Goal: Task Accomplishment & Management: Use online tool/utility

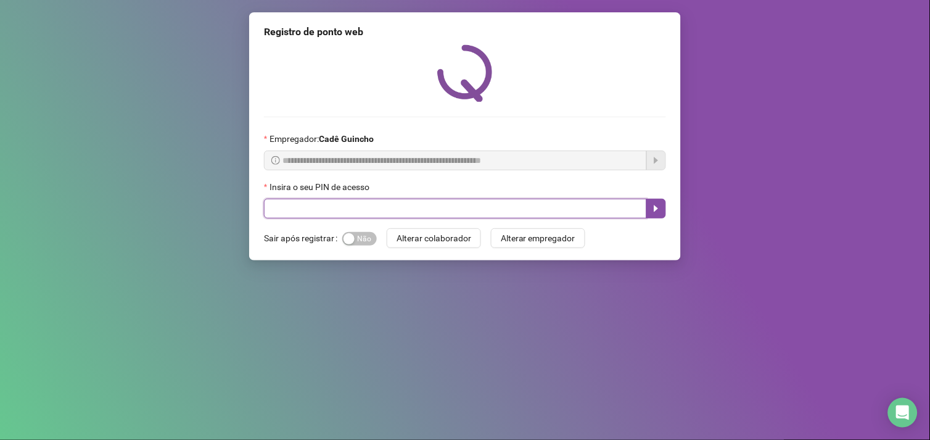
click at [306, 208] on input "text" at bounding box center [455, 209] width 383 height 20
type input "*"
type input "*****"
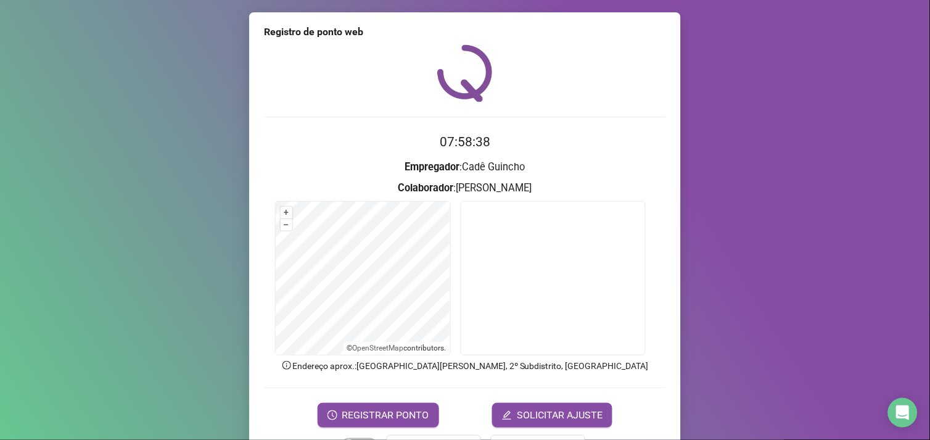
scroll to position [41, 0]
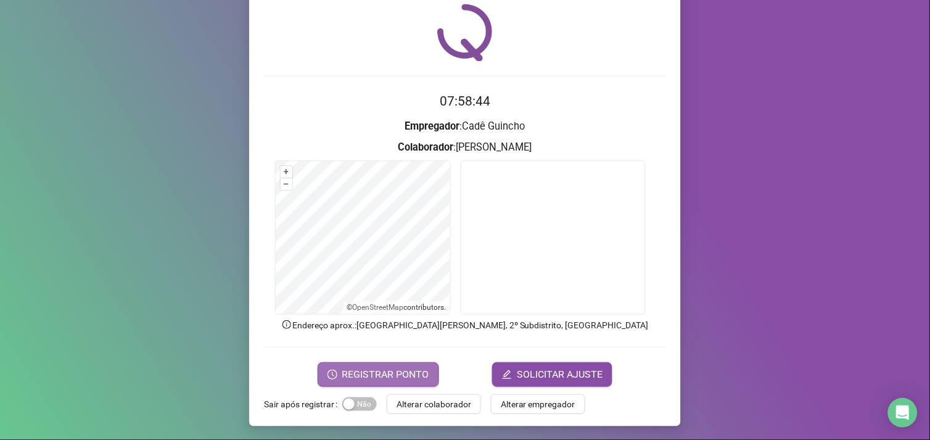
click at [385, 373] on span "REGISTRAR PONTO" at bounding box center [385, 374] width 87 height 15
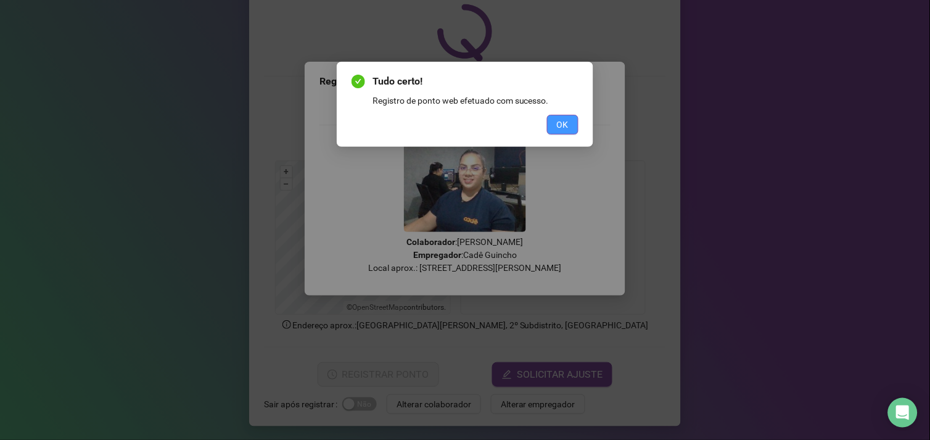
click at [574, 126] on button "OK" at bounding box center [562, 125] width 31 height 20
